Goal: Information Seeking & Learning: Learn about a topic

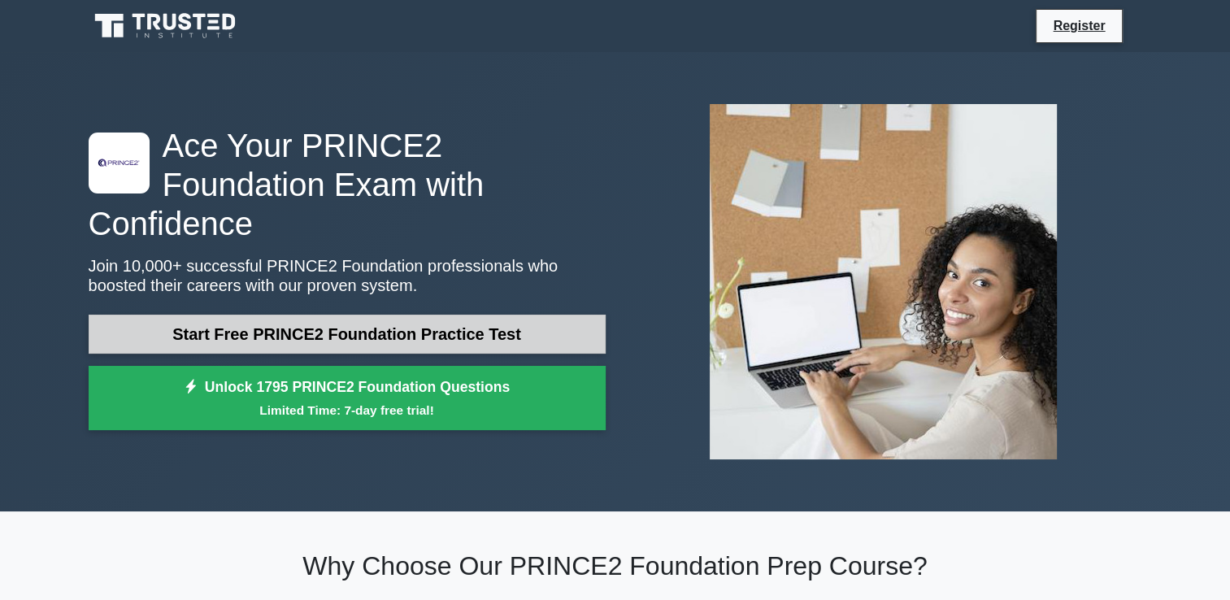
click at [497, 315] on link "Start Free PRINCE2 Foundation Practice Test" at bounding box center [347, 334] width 517 height 39
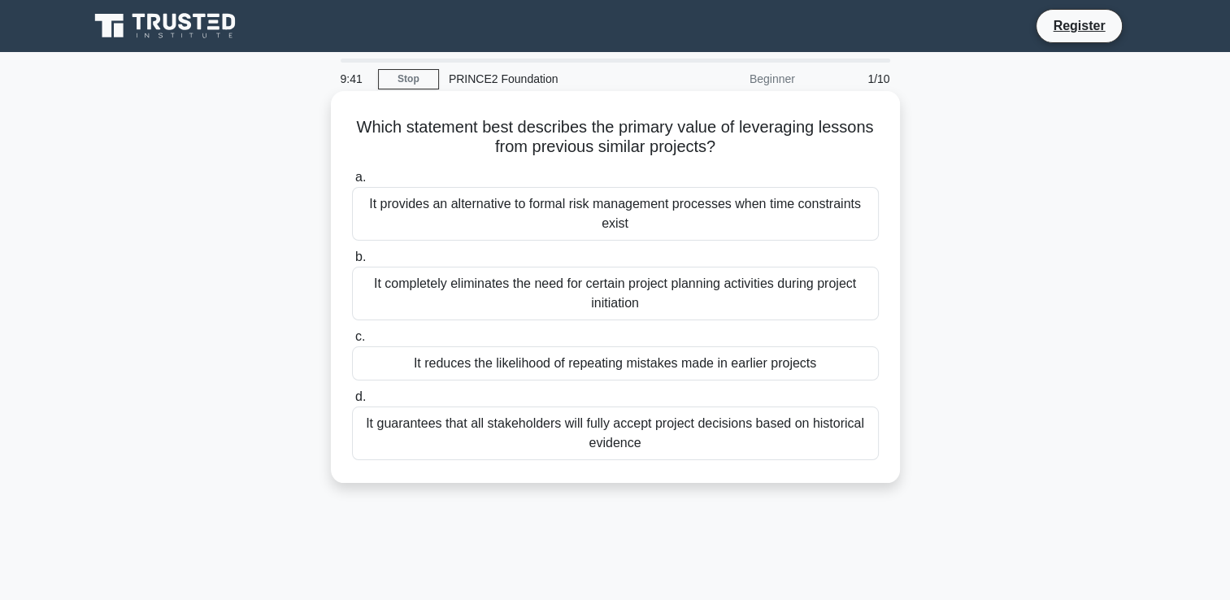
click at [449, 358] on div "It reduces the likelihood of repeating mistakes made in earlier projects" at bounding box center [615, 363] width 527 height 34
click at [352, 342] on input "c. It reduces the likelihood of repeating mistakes made in earlier projects" at bounding box center [352, 337] width 0 height 11
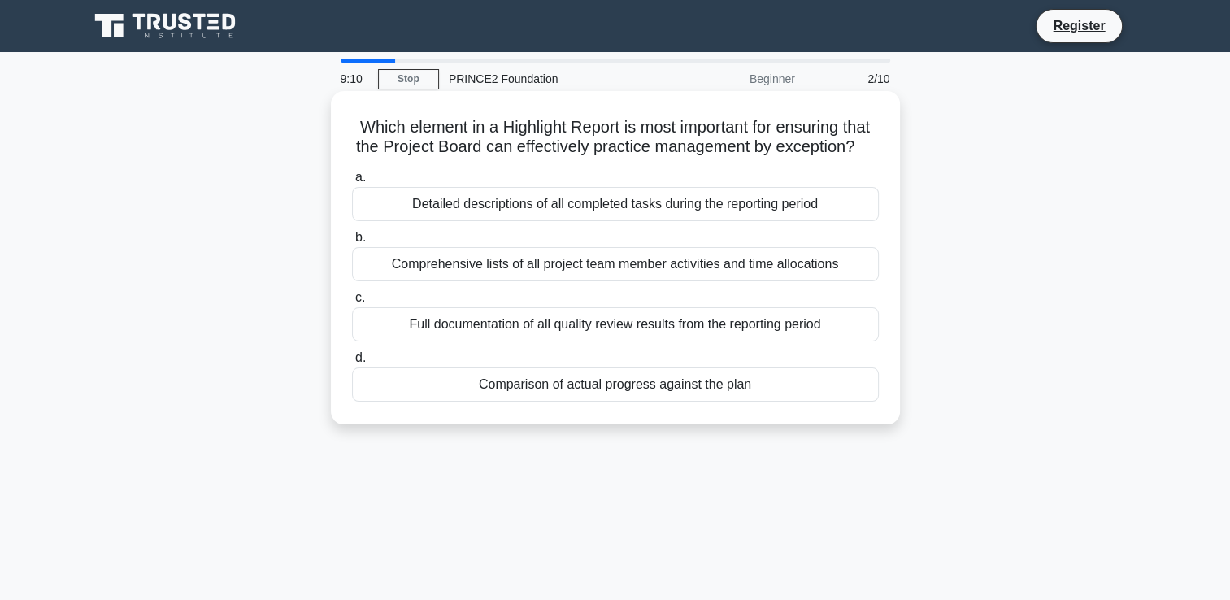
click at [481, 341] on div "Full documentation of all quality review results from the reporting period" at bounding box center [615, 324] width 527 height 34
click at [352, 303] on input "c. Full documentation of all quality review results from the reporting period" at bounding box center [352, 298] width 0 height 11
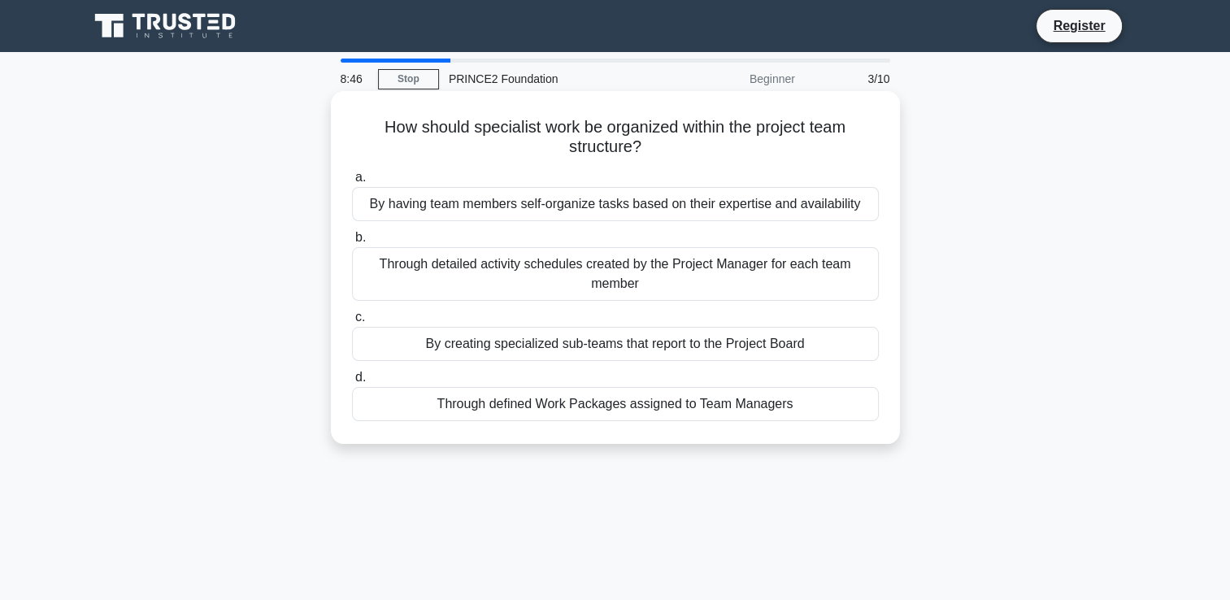
click at [449, 411] on div "Through defined Work Packages assigned to Team Managers" at bounding box center [615, 404] width 527 height 34
click at [352, 383] on input "d. Through defined Work Packages assigned to Team Managers" at bounding box center [352, 377] width 0 height 11
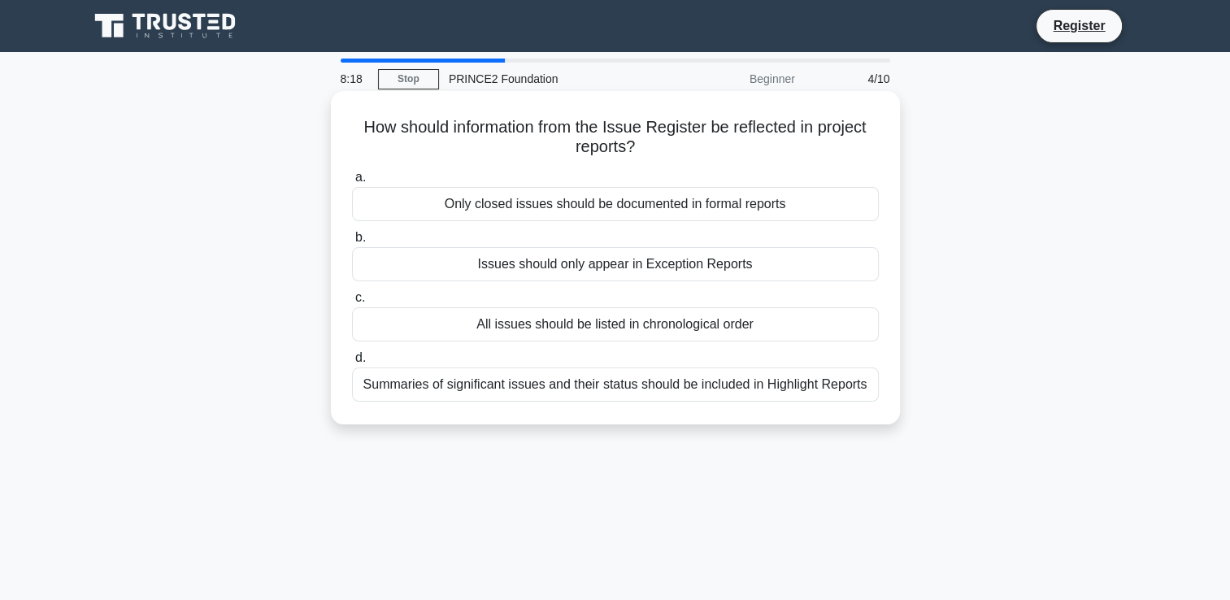
click at [501, 389] on div "Summaries of significant issues and their status should be included in Highligh…" at bounding box center [615, 384] width 527 height 34
click at [352, 363] on input "d. Summaries of significant issues and their status should be included in Highl…" at bounding box center [352, 358] width 0 height 11
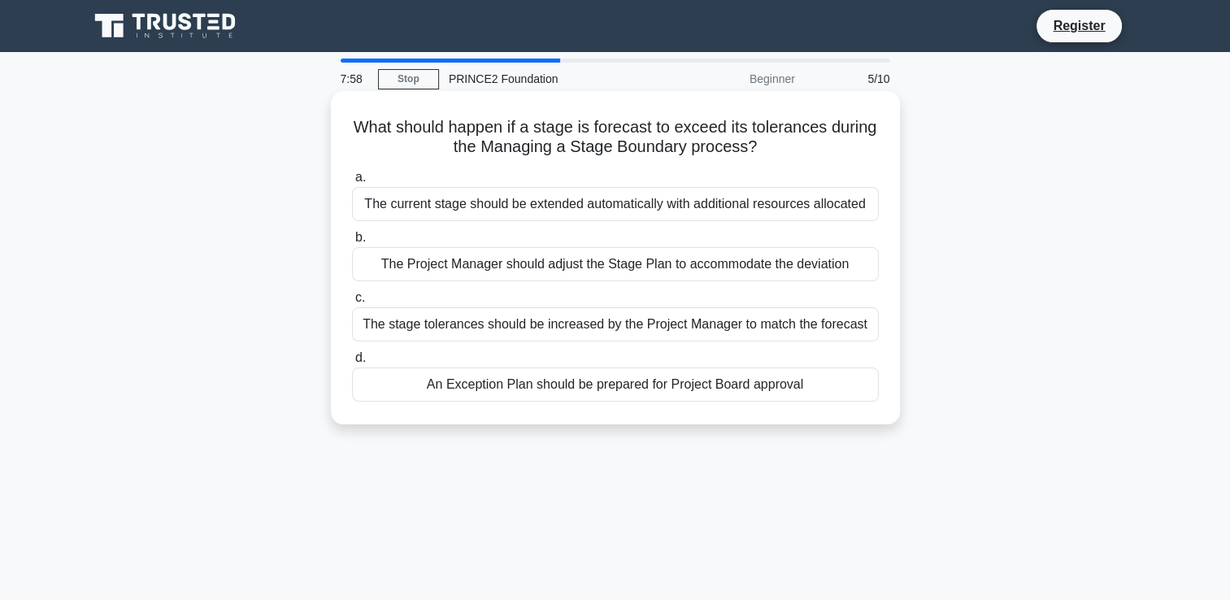
click at [540, 378] on div "An Exception Plan should be prepared for Project Board approval" at bounding box center [615, 384] width 527 height 34
click at [352, 363] on input "d. An Exception Plan should be prepared for Project Board approval" at bounding box center [352, 358] width 0 height 11
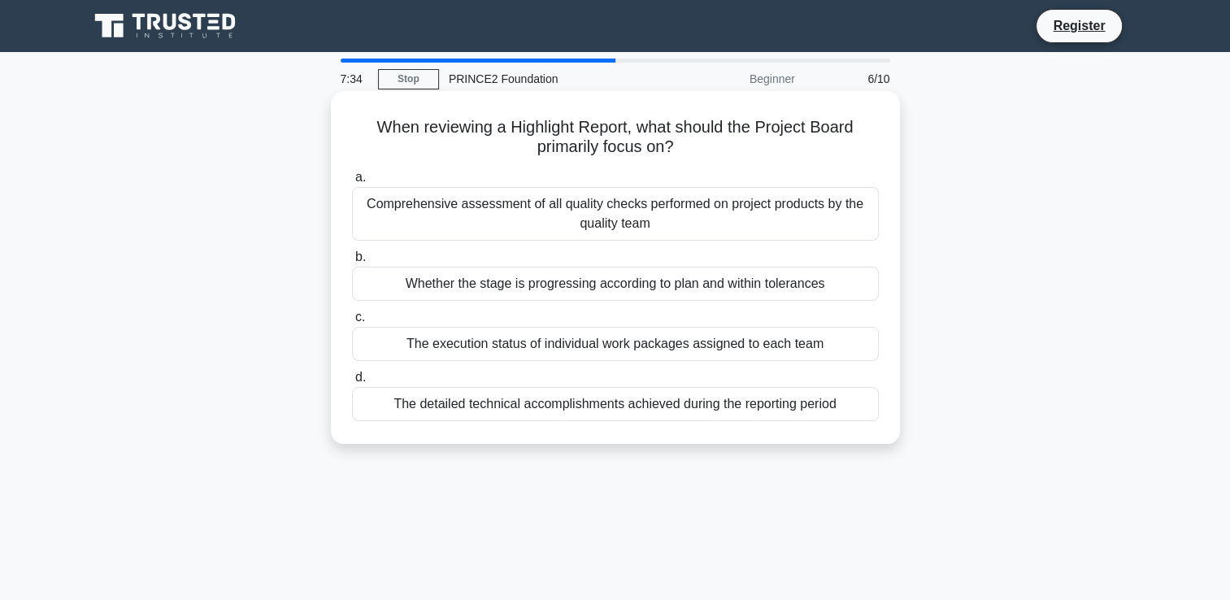
click at [495, 286] on div "Whether the stage is progressing according to plan and within tolerances" at bounding box center [615, 284] width 527 height 34
click at [352, 263] on input "b. Whether the stage is progressing according to plan and within tolerances" at bounding box center [352, 257] width 0 height 11
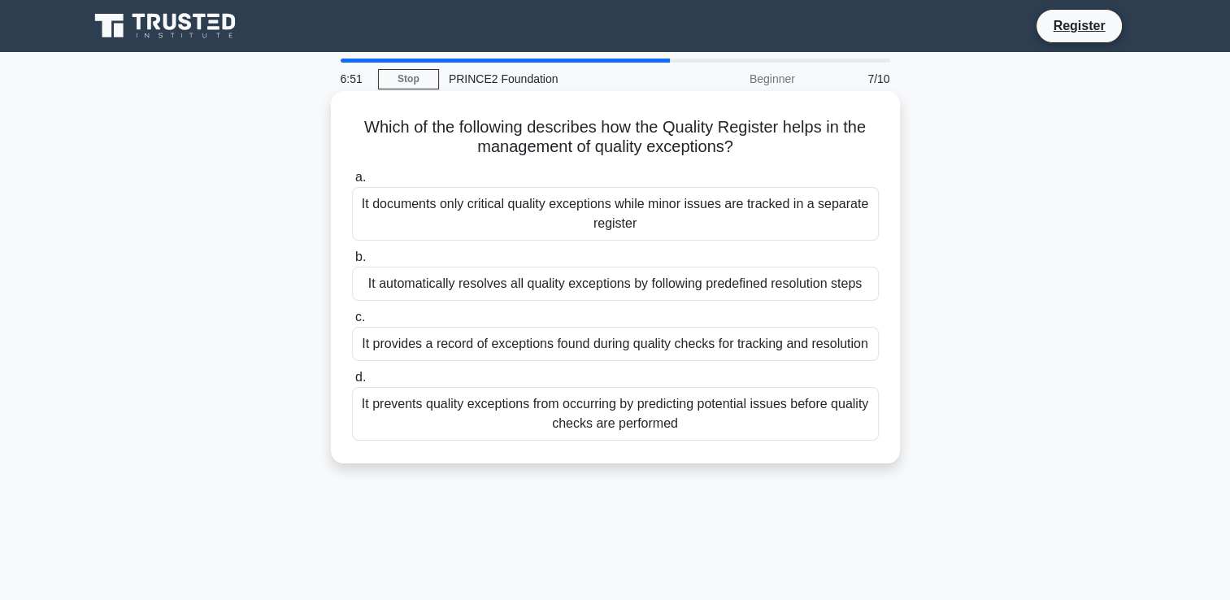
click at [568, 405] on div "It prevents quality exceptions from occurring by predicting potential issues be…" at bounding box center [615, 414] width 527 height 54
click at [352, 383] on input "d. It prevents quality exceptions from occurring by predicting potential issues…" at bounding box center [352, 377] width 0 height 11
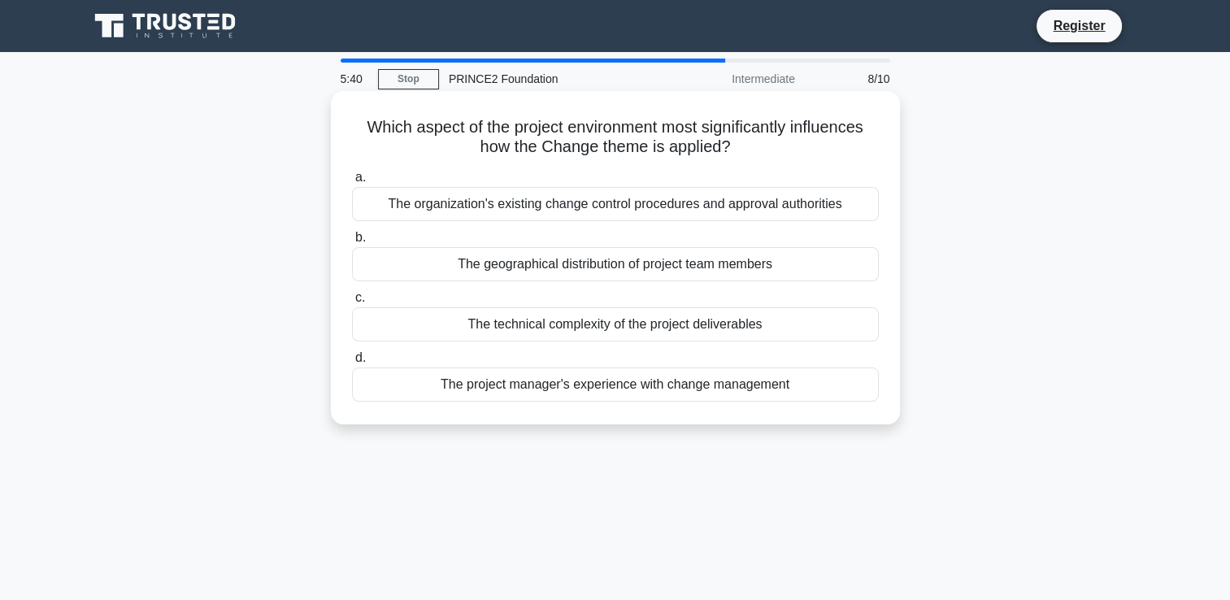
click at [489, 209] on div "The organization's existing change control procedures and approval authorities" at bounding box center [615, 204] width 527 height 34
click at [352, 183] on input "a. The organization's existing change control procedures and approval authoriti…" at bounding box center [352, 177] width 0 height 11
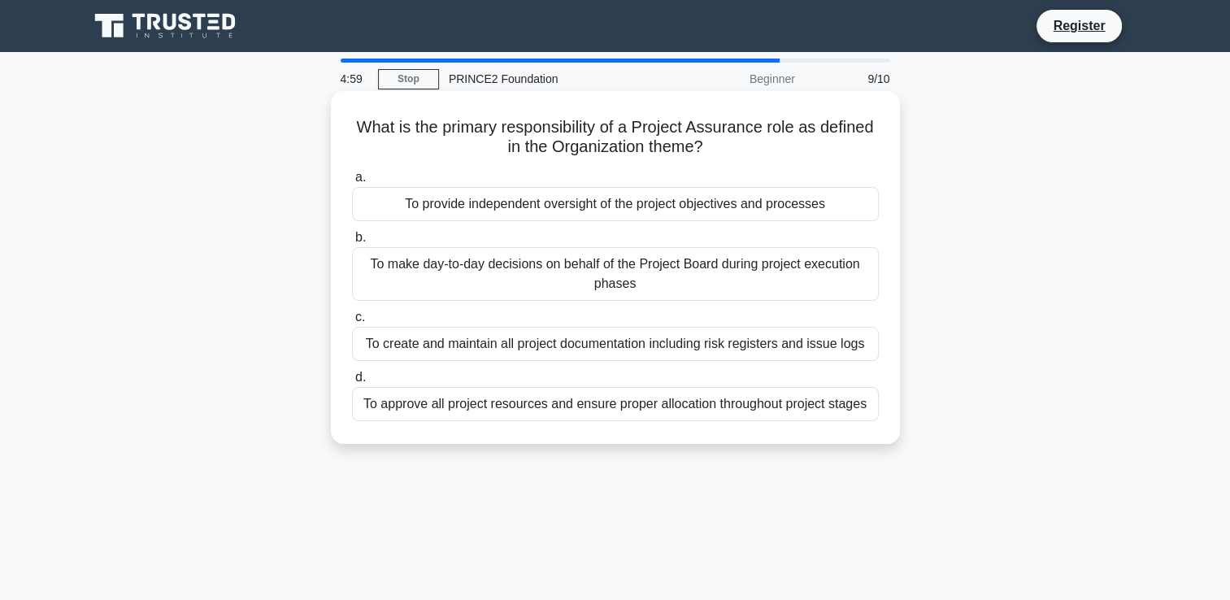
click at [544, 402] on div "To approve all project resources and ensure proper allocation throughout projec…" at bounding box center [615, 404] width 527 height 34
click at [352, 383] on input "d. To approve all project resources and ensure proper allocation throughout pro…" at bounding box center [352, 377] width 0 height 11
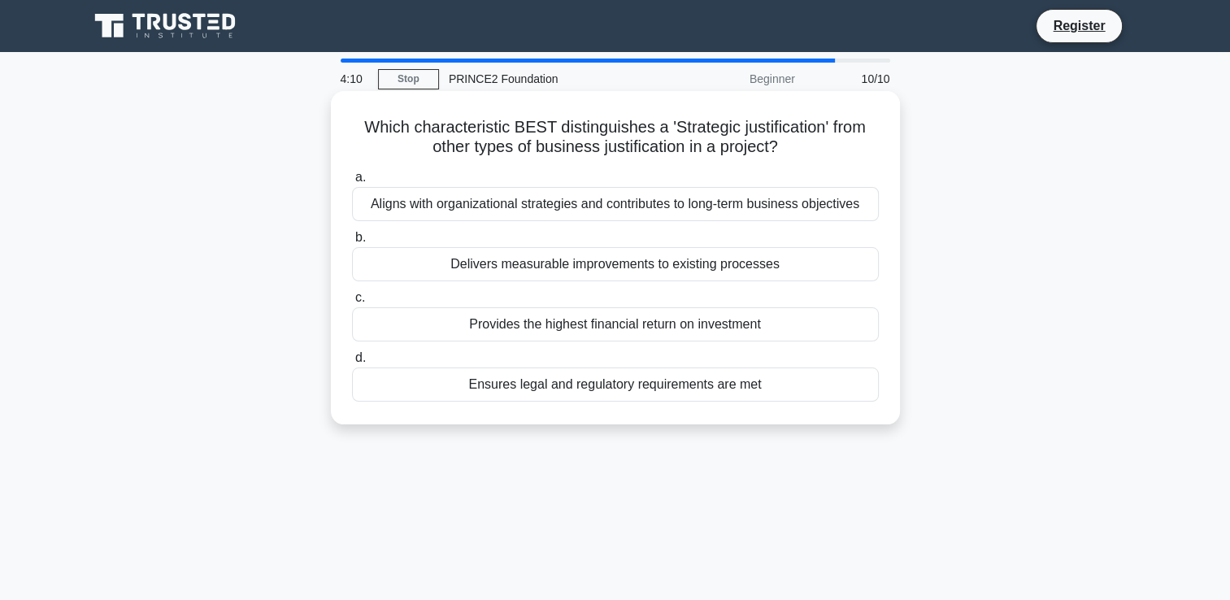
click at [545, 206] on div "Aligns with organizational strategies and contributes to long-term business obj…" at bounding box center [615, 204] width 527 height 34
click at [352, 183] on input "a. Aligns with organizational strategies and contributes to long-term business …" at bounding box center [352, 177] width 0 height 11
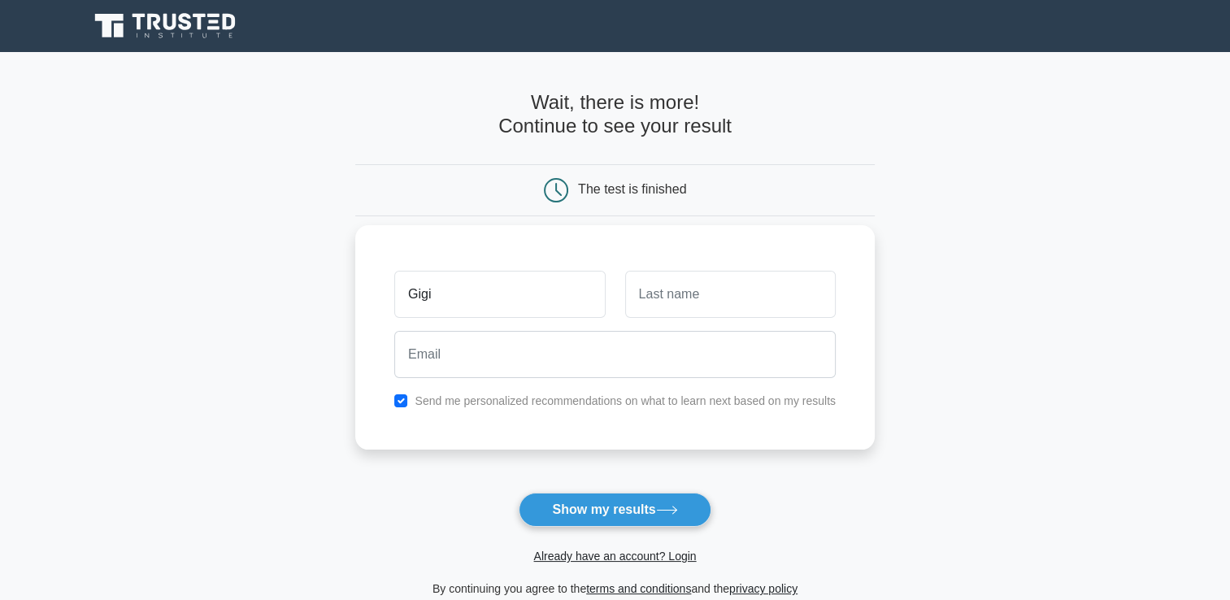
type input "Gigi"
click at [661, 293] on input "text" at bounding box center [730, 294] width 211 height 47
type input "Bokpe"
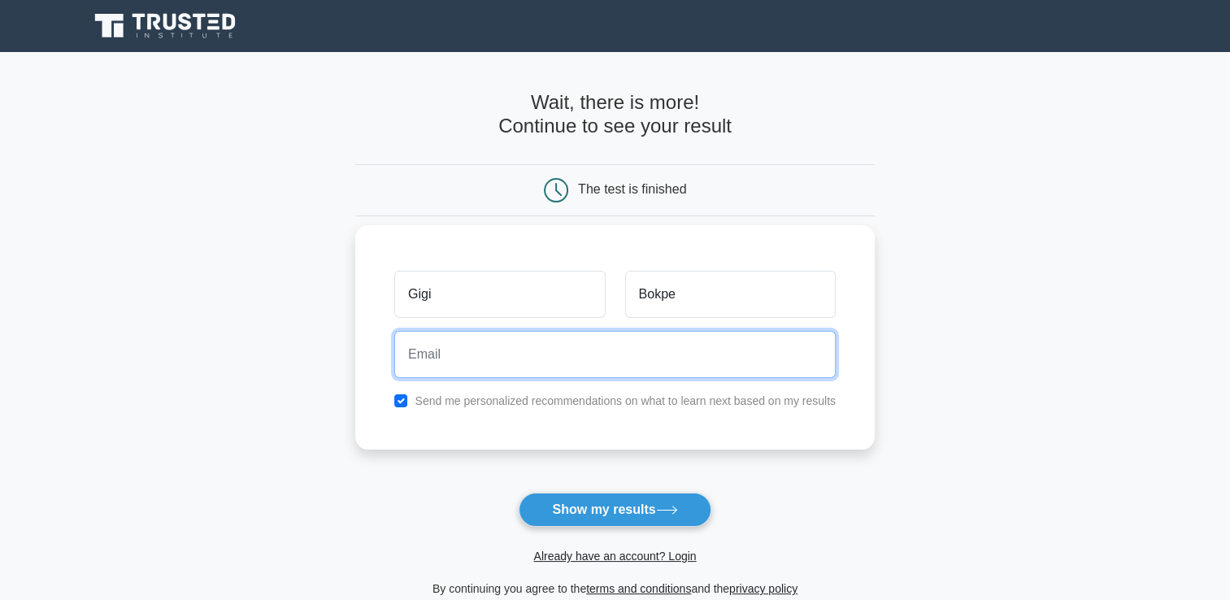
click at [650, 355] on input "email" at bounding box center [614, 354] width 441 height 47
type input "ginellecdmed@gmail.com"
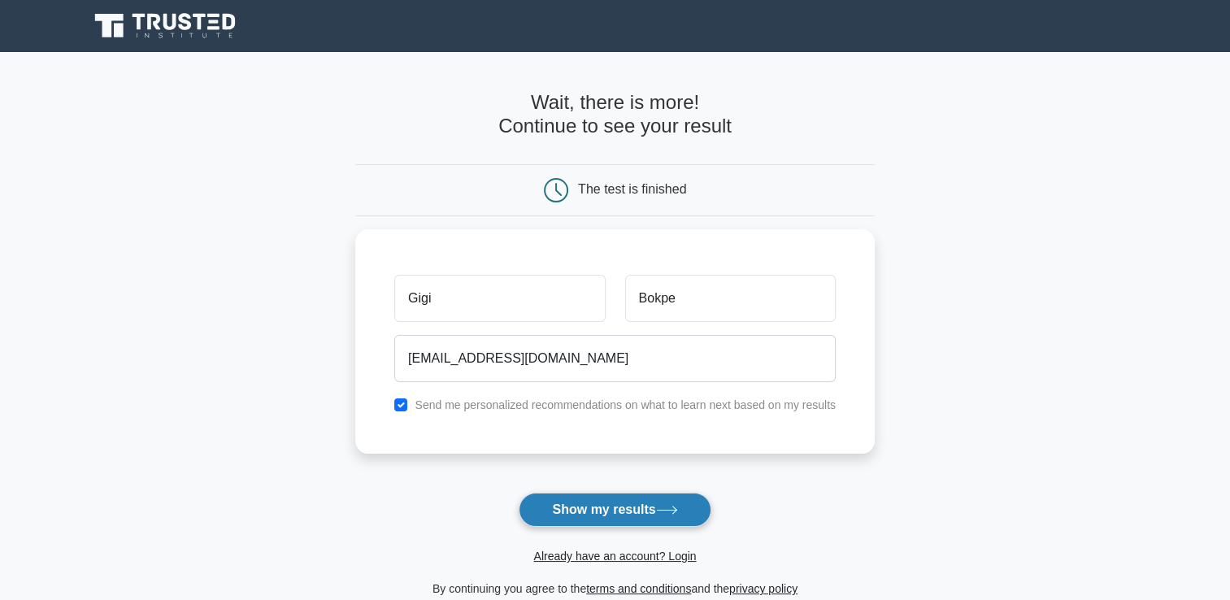
click at [610, 513] on button "Show my results" at bounding box center [615, 510] width 192 height 34
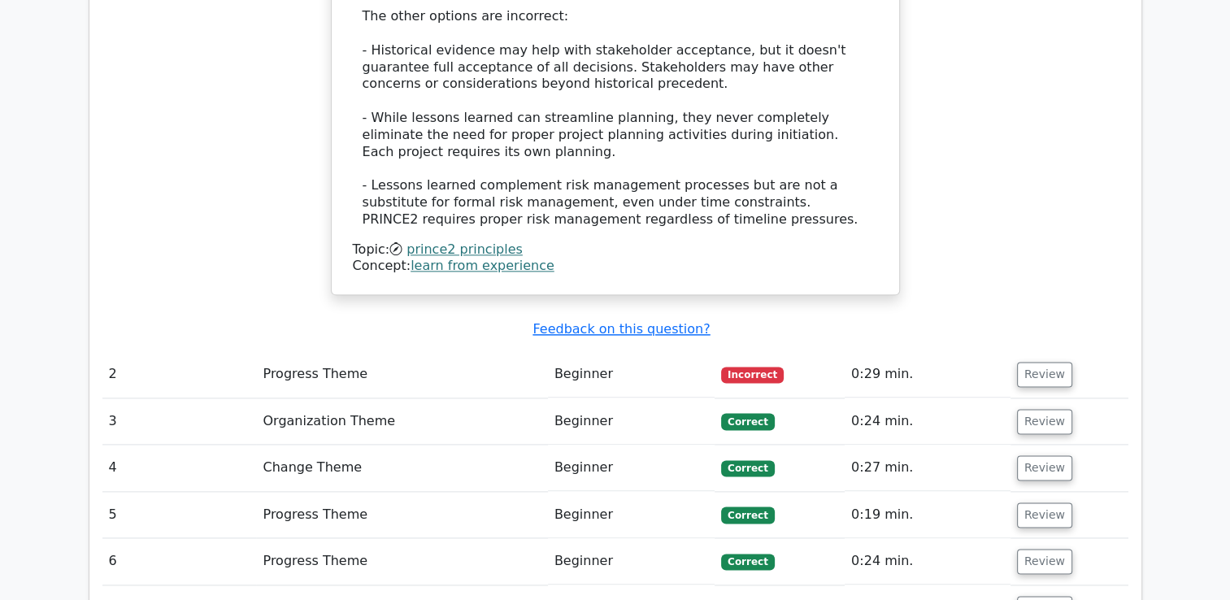
scroll to position [2026, 0]
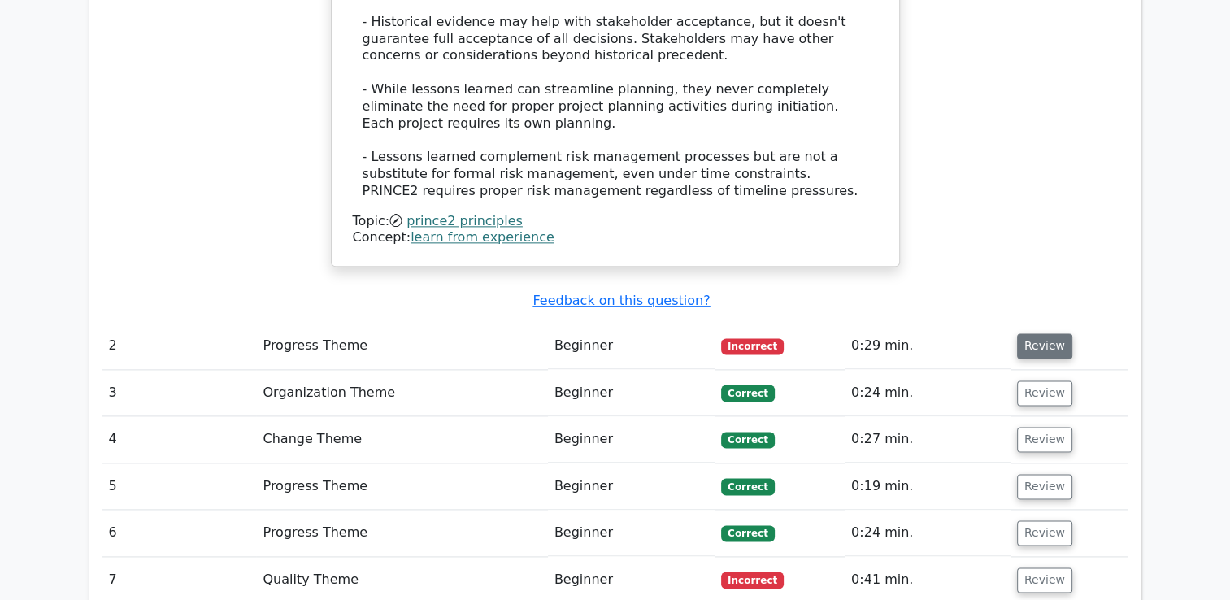
click at [1037, 333] on button "Review" at bounding box center [1044, 345] width 55 height 25
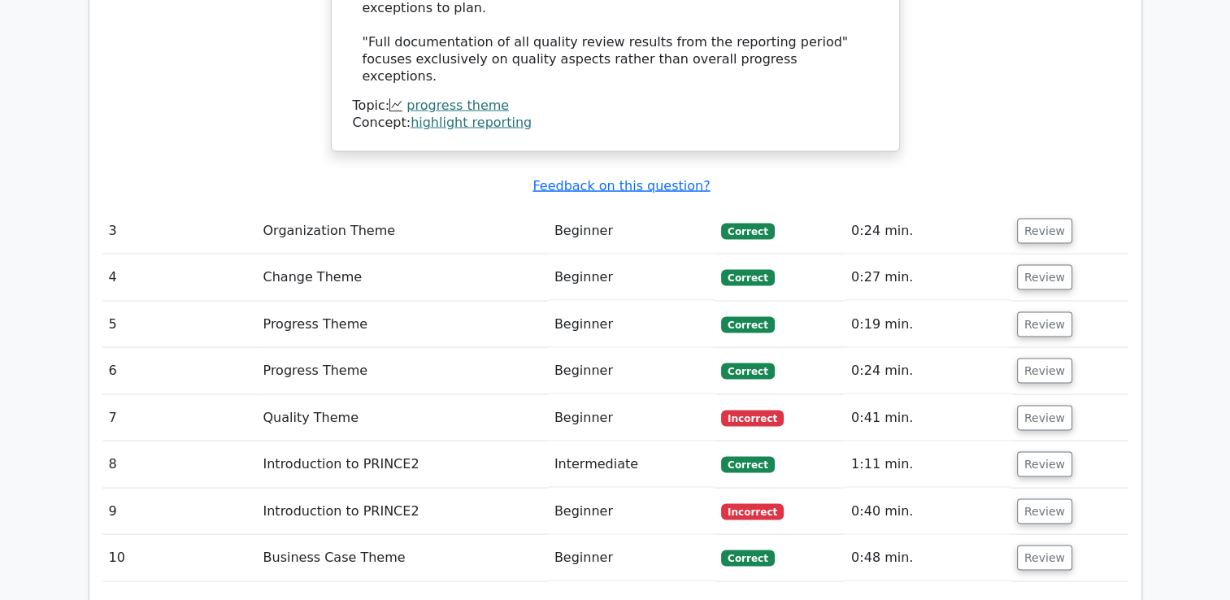
scroll to position [3118, 0]
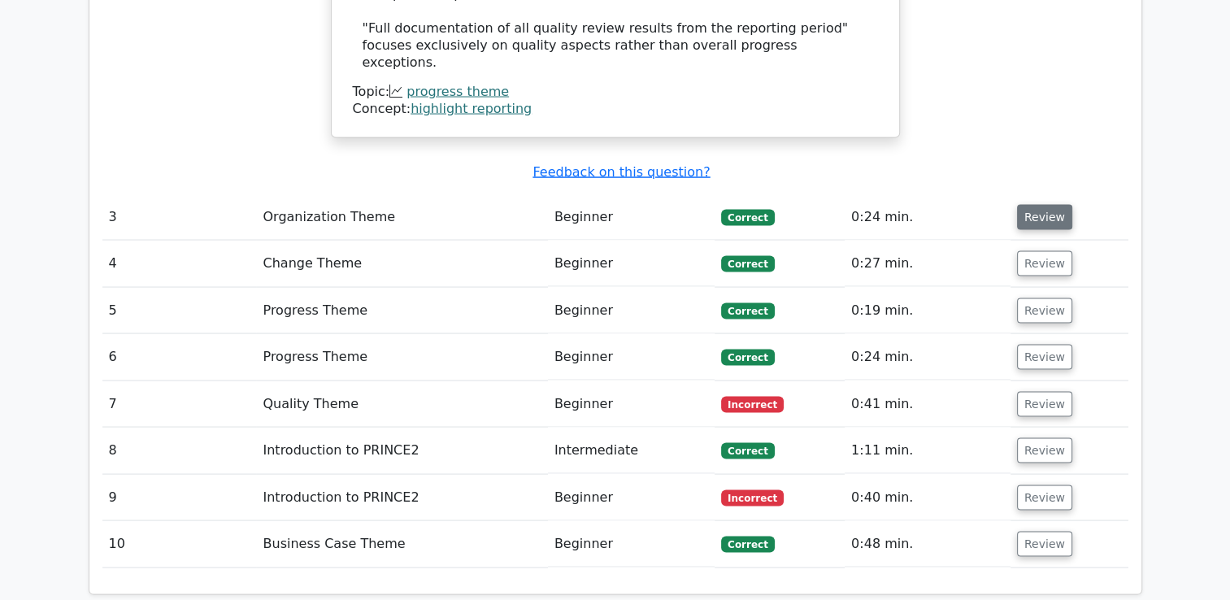
click at [1028, 205] on button "Review" at bounding box center [1044, 217] width 55 height 25
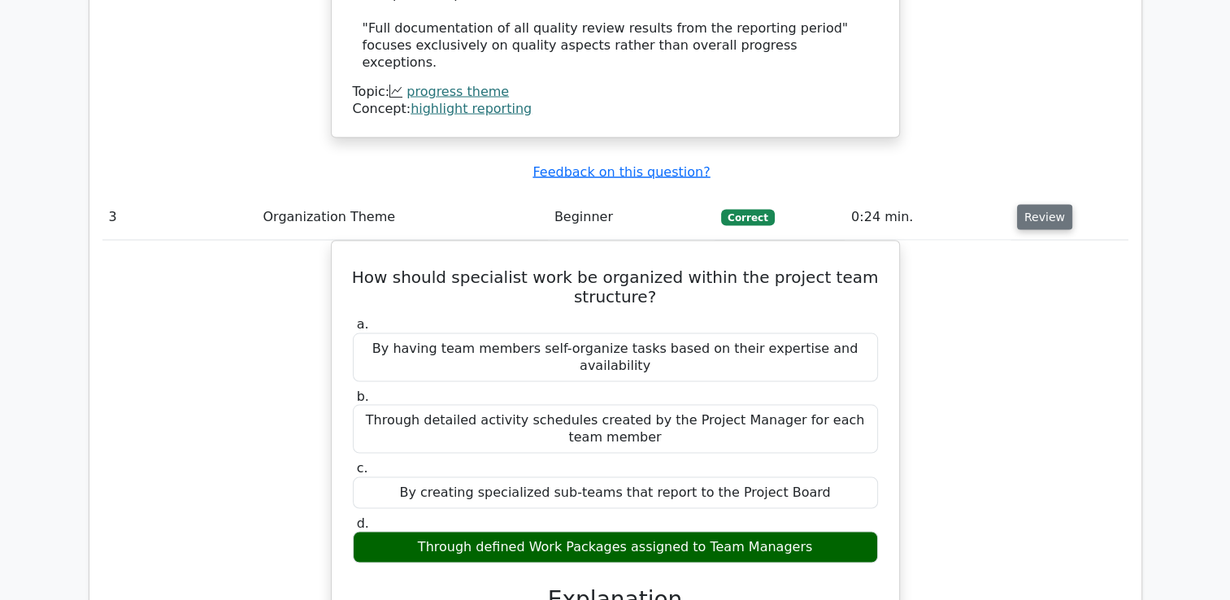
click at [1028, 205] on button "Review" at bounding box center [1044, 217] width 55 height 25
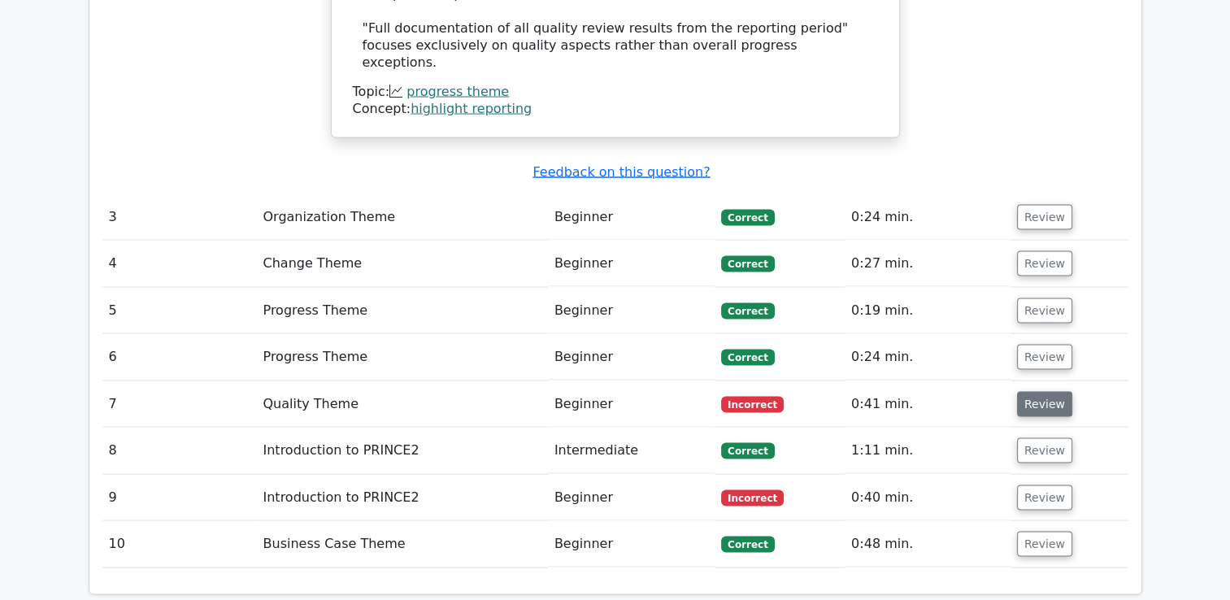
click at [1031, 392] on button "Review" at bounding box center [1044, 404] width 55 height 25
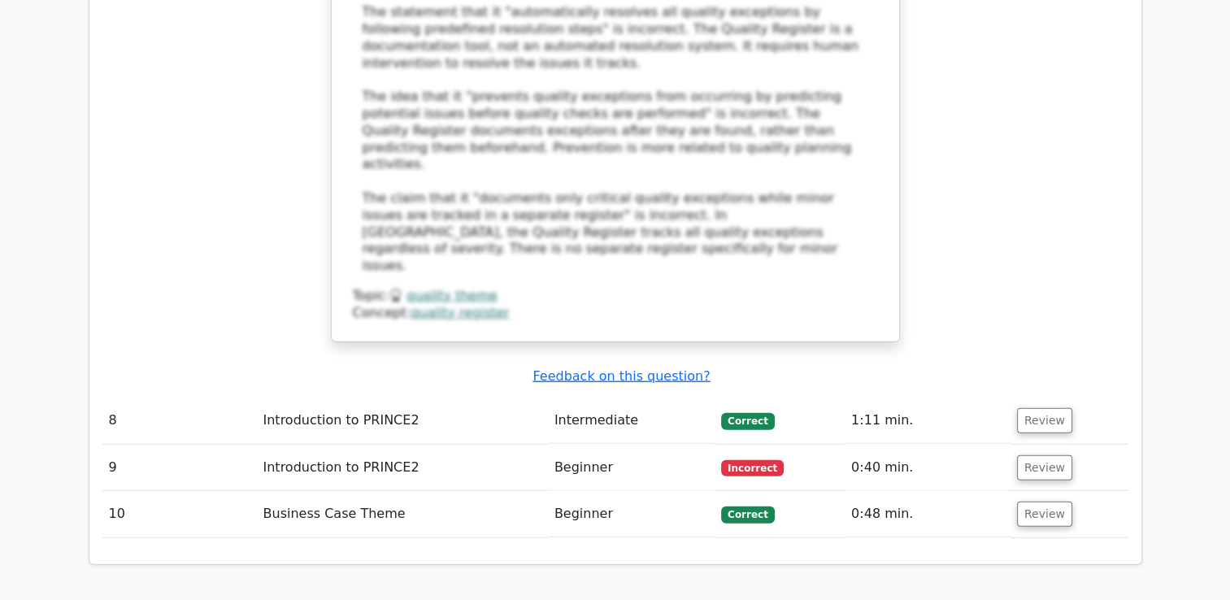
scroll to position [4145, 0]
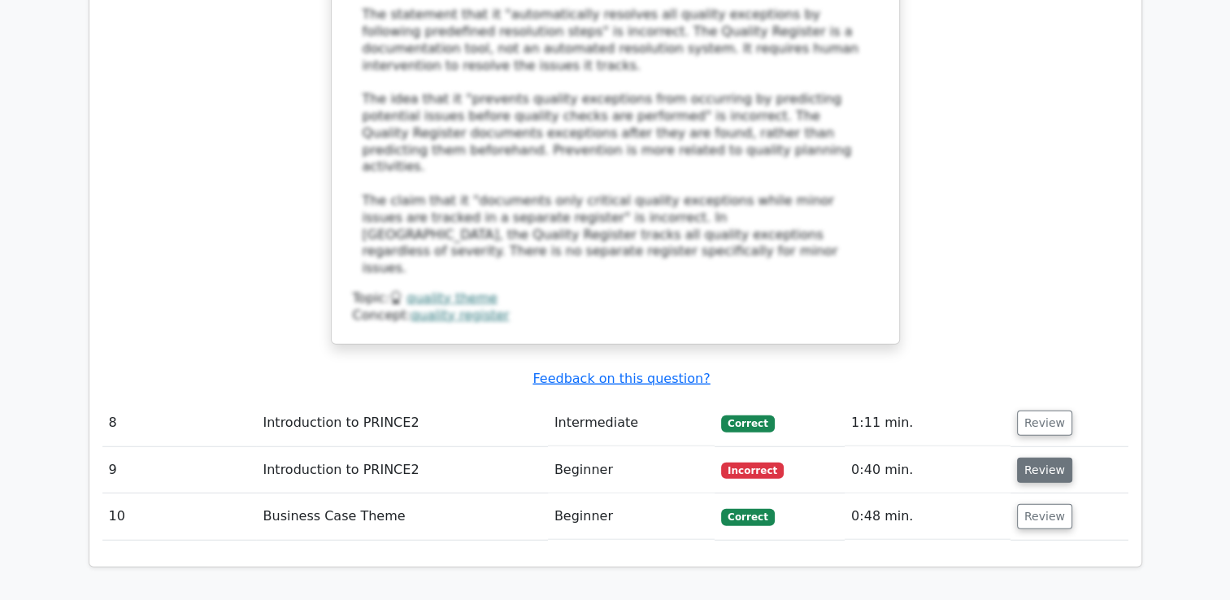
click at [1017, 458] on button "Review" at bounding box center [1044, 470] width 55 height 25
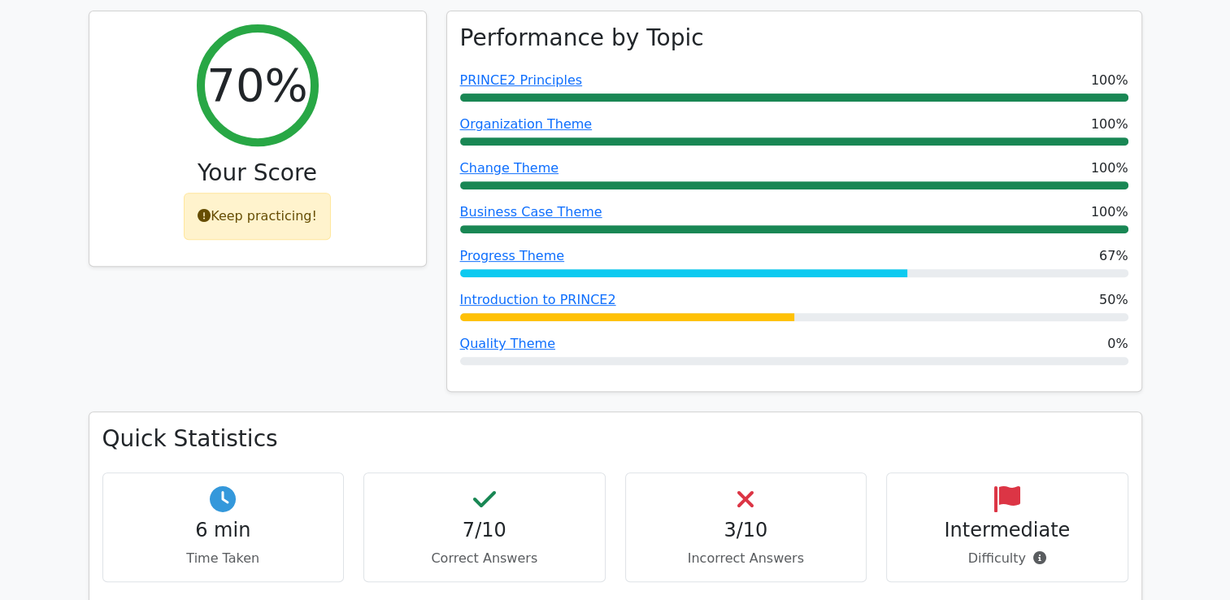
scroll to position [0, 0]
